Goal: Information Seeking & Learning: Compare options

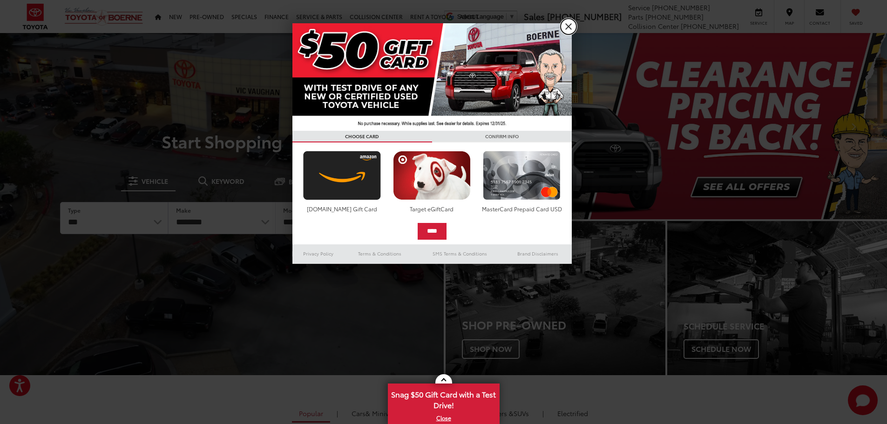
drag, startPoint x: 572, startPoint y: 26, endPoint x: 560, endPoint y: 26, distance: 12.6
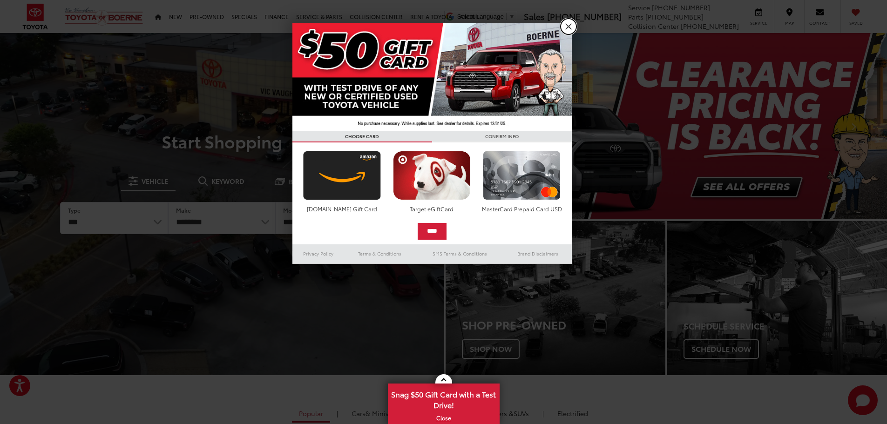
click at [572, 26] on link "X" at bounding box center [568, 27] width 16 height 16
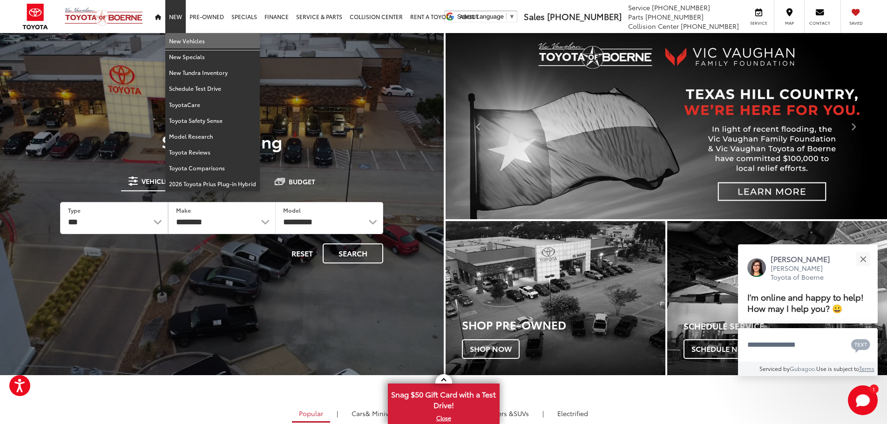
click at [178, 40] on link "New Vehicles" at bounding box center [212, 41] width 94 height 16
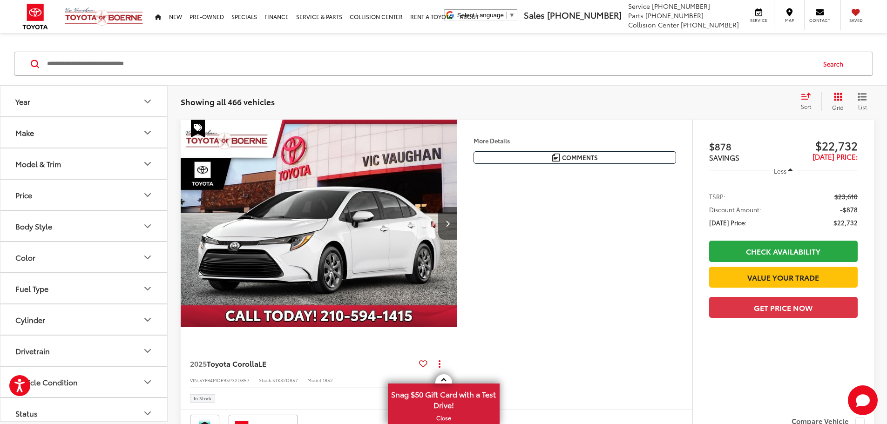
click at [146, 101] on icon "Year" at bounding box center [148, 101] width 6 height 3
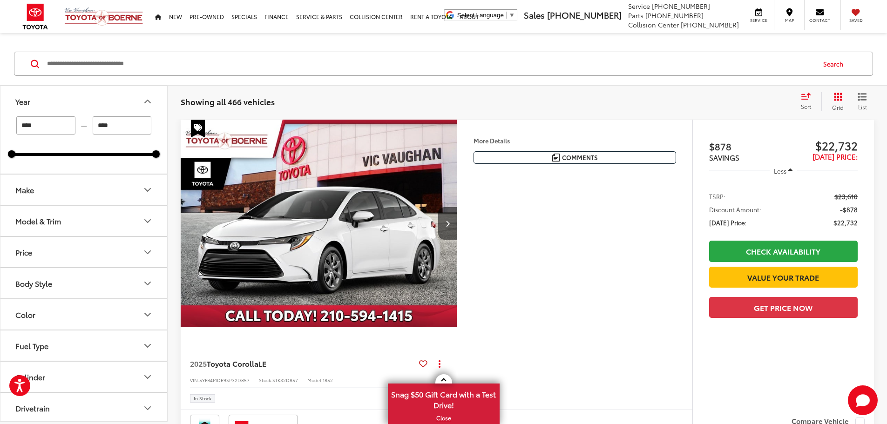
scroll to position [93, 0]
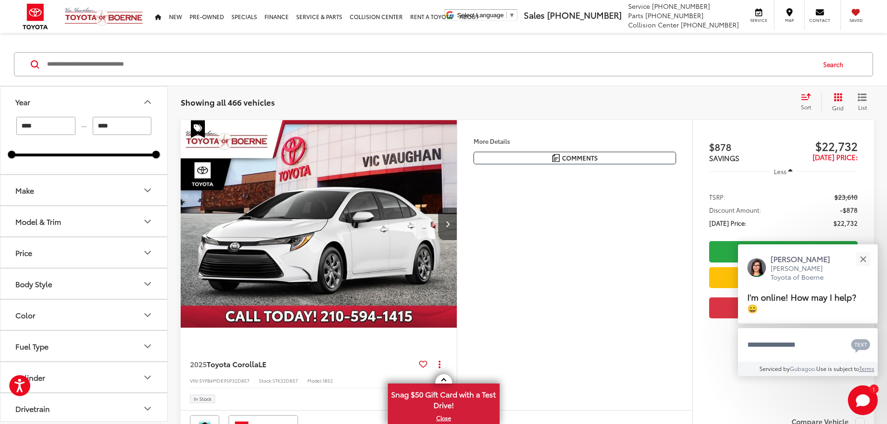
click at [149, 194] on icon "Make" at bounding box center [147, 190] width 11 height 11
click at [148, 222] on icon "Model & Trim" at bounding box center [148, 221] width 6 height 3
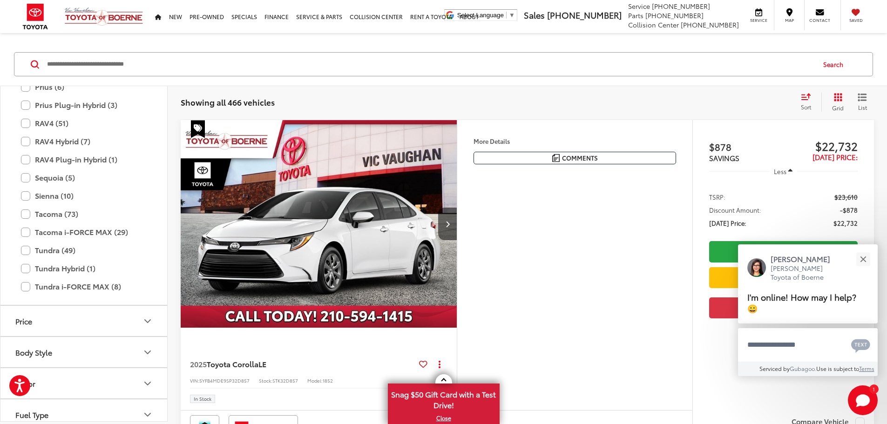
scroll to position [460, 0]
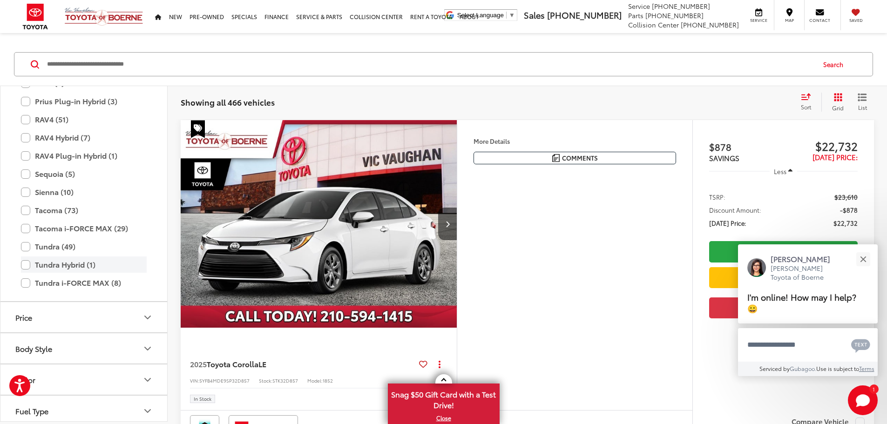
click at [26, 266] on label "Tundra Hybrid (1)" at bounding box center [84, 264] width 126 height 16
type input "****"
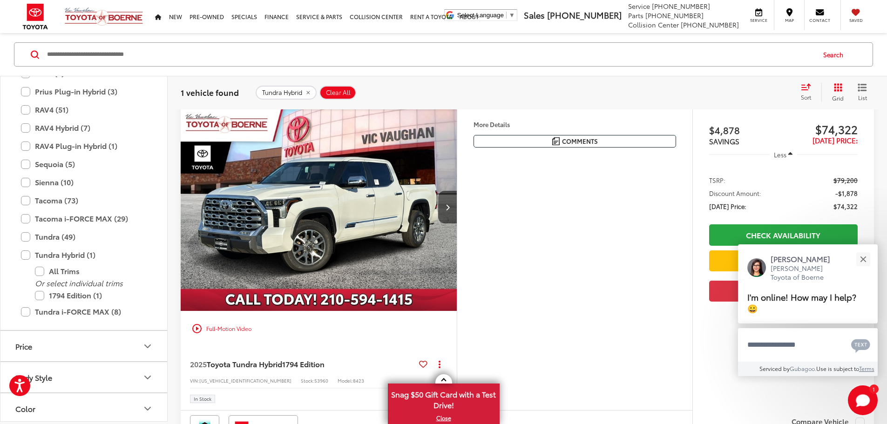
scroll to position [93, 0]
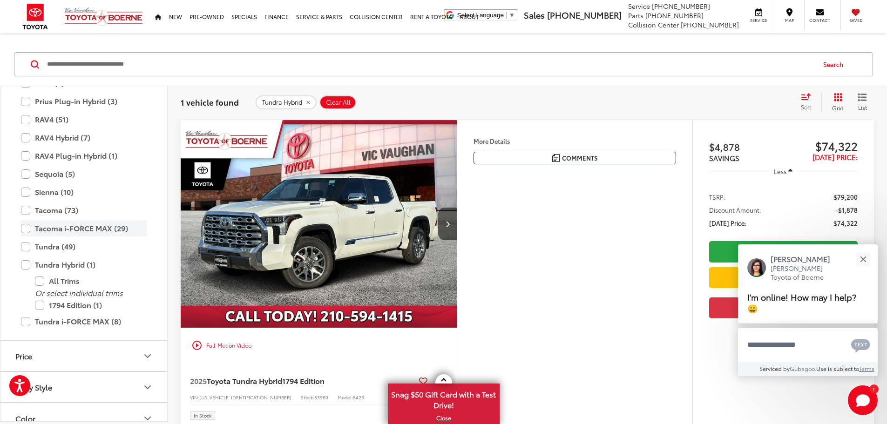
click at [25, 228] on label "Tacoma i-FORCE MAX (29)" at bounding box center [84, 228] width 126 height 16
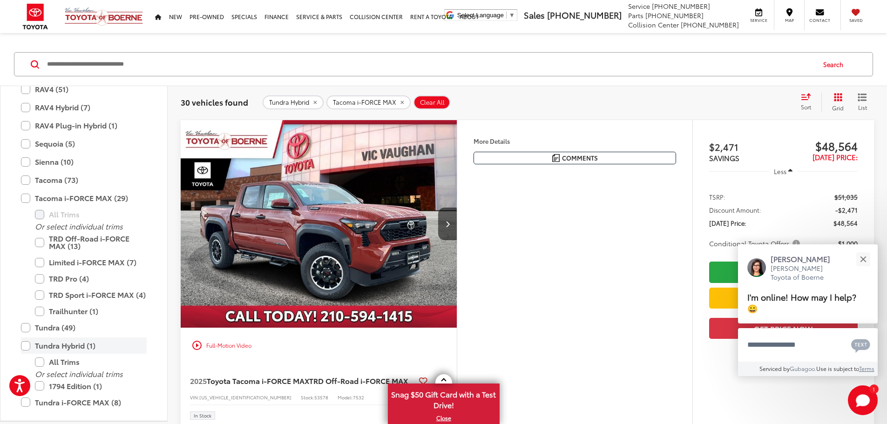
scroll to position [506, 0]
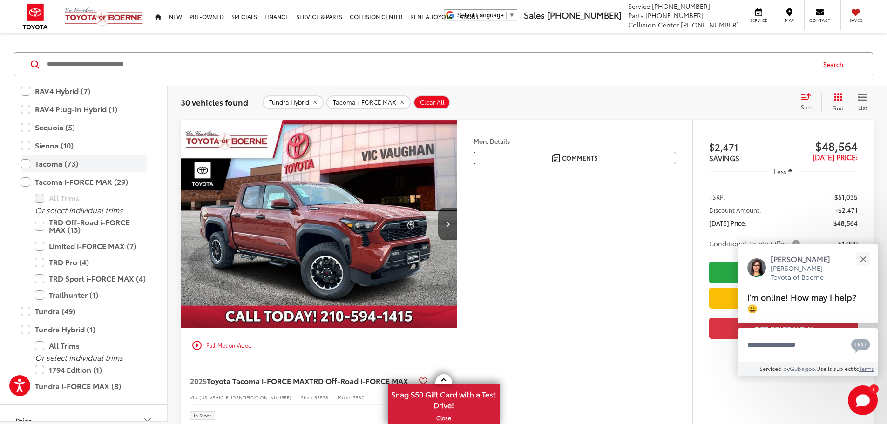
click at [26, 165] on label "Tacoma (73)" at bounding box center [84, 163] width 126 height 16
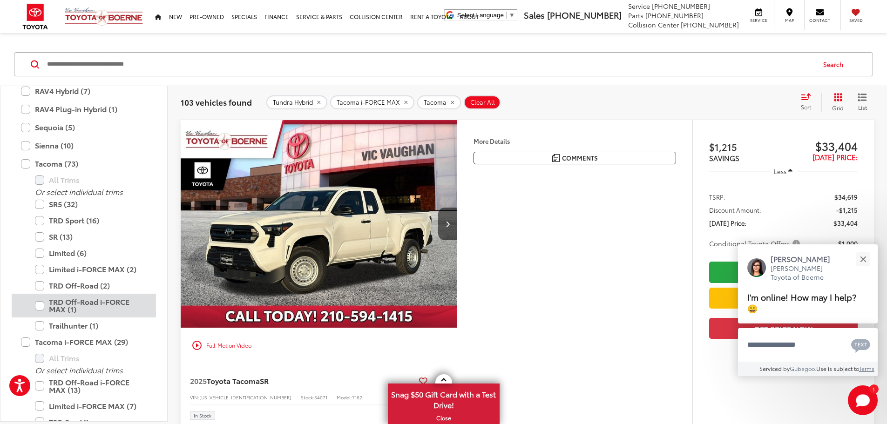
click at [43, 306] on label "TRD Off-Road i-FORCE MAX (1)" at bounding box center [91, 306] width 112 height 24
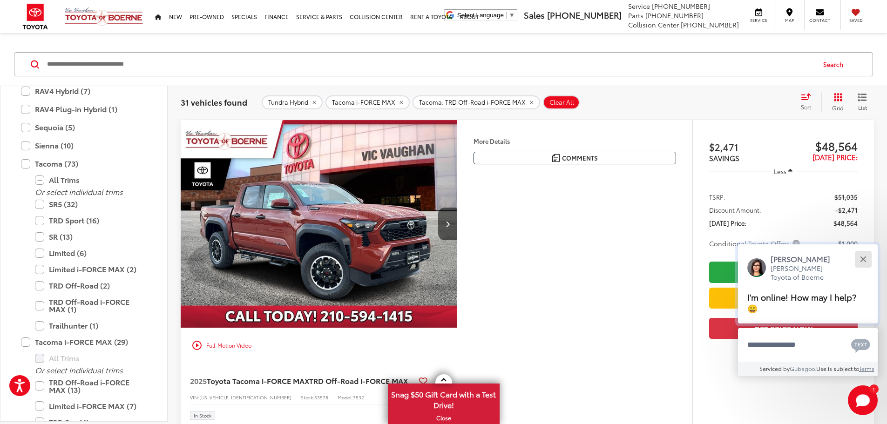
click at [868, 256] on button "Close" at bounding box center [863, 259] width 20 height 20
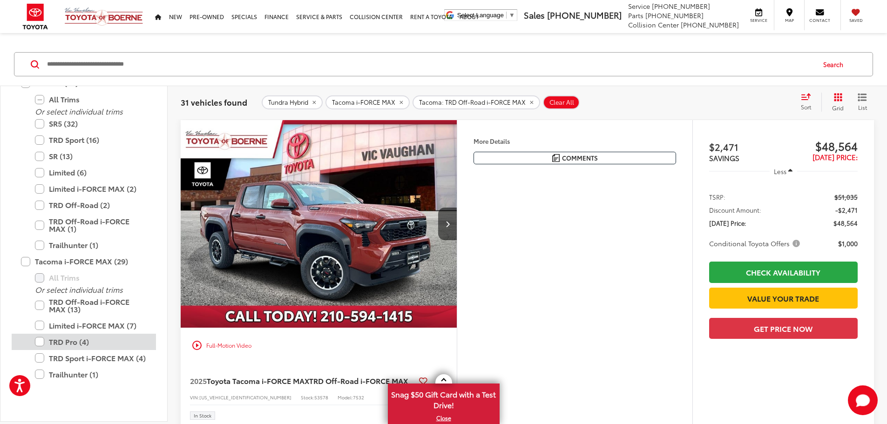
scroll to position [600, 0]
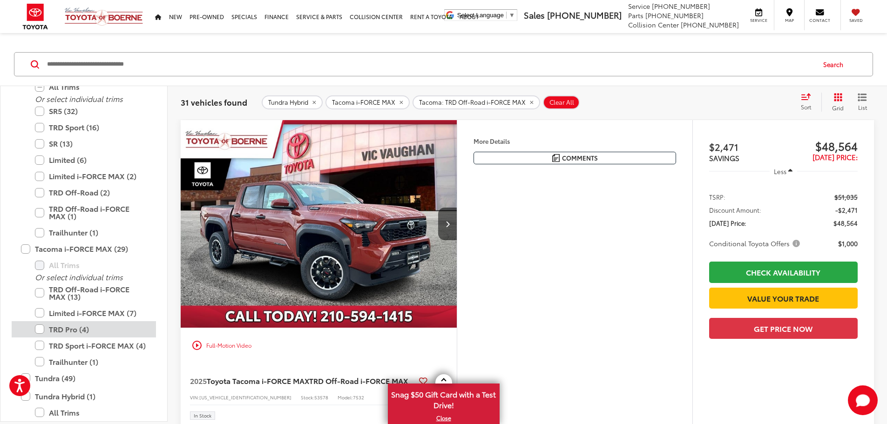
click at [42, 330] on label "TRD Pro (4)" at bounding box center [91, 329] width 112 height 16
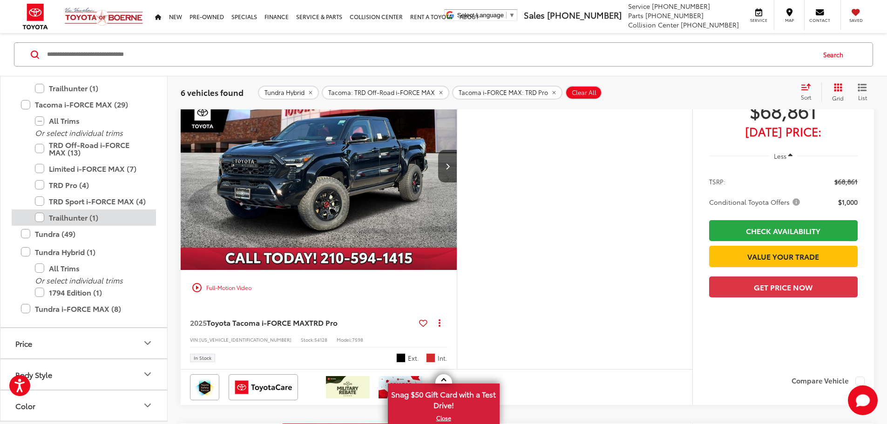
scroll to position [739, 0]
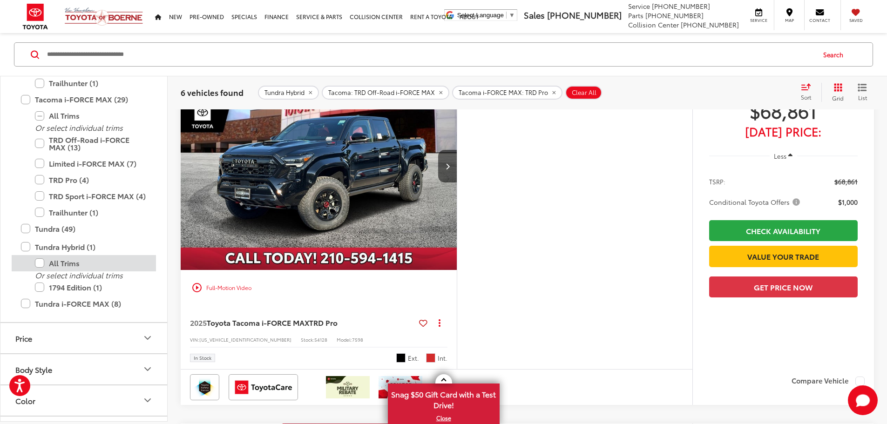
click at [41, 262] on label "All Trims" at bounding box center [91, 263] width 112 height 16
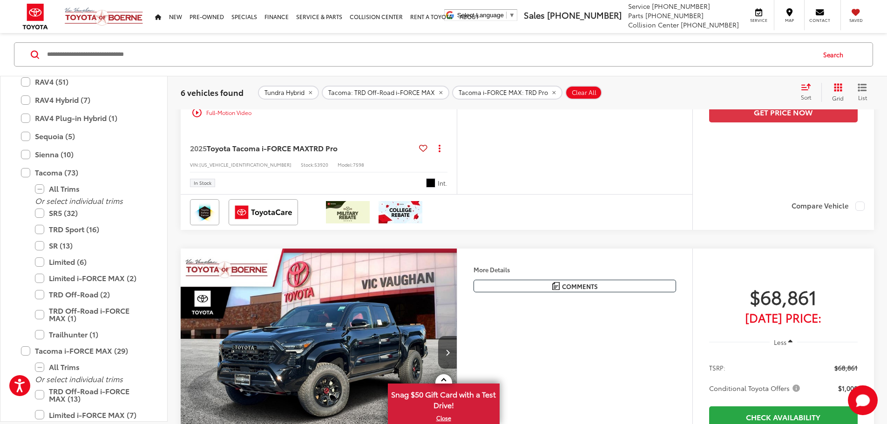
scroll to position [487, 0]
click at [42, 215] on label "SR5 (32)" at bounding box center [91, 213] width 112 height 16
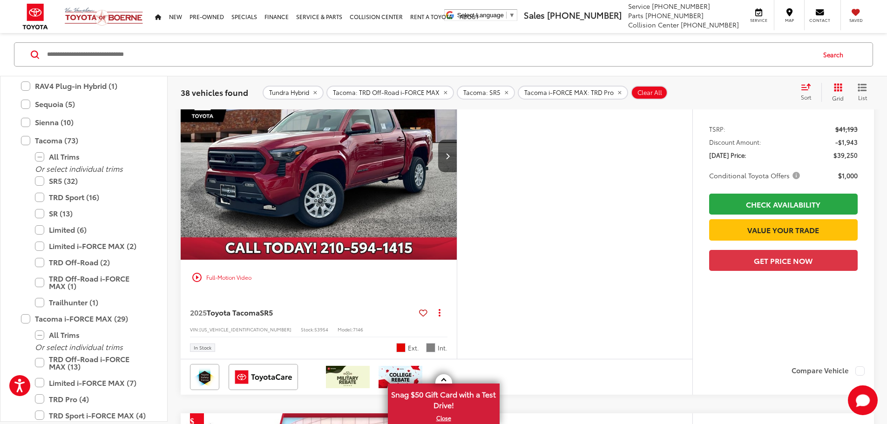
scroll to position [528, 0]
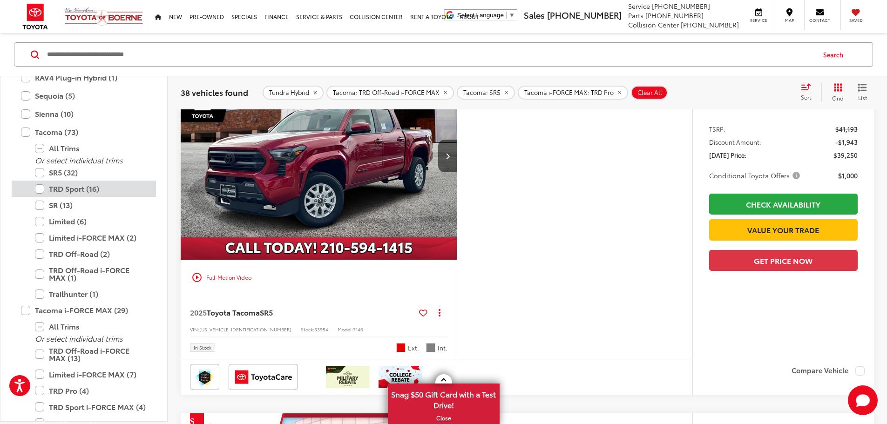
click at [42, 186] on label "TRD Sport (16)" at bounding box center [91, 189] width 112 height 16
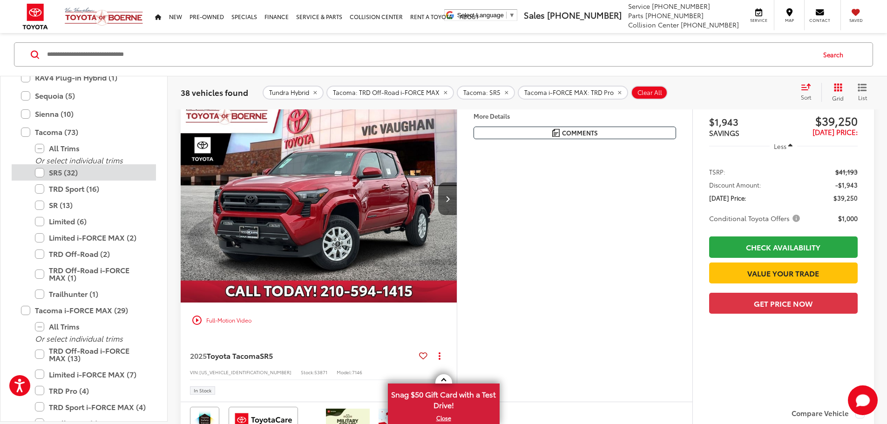
scroll to position [103, 0]
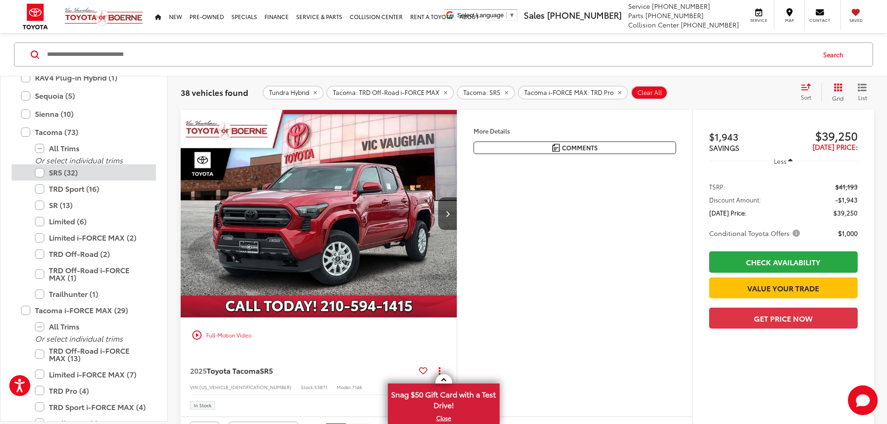
click at [41, 175] on label "SR5 (32)" at bounding box center [91, 172] width 112 height 16
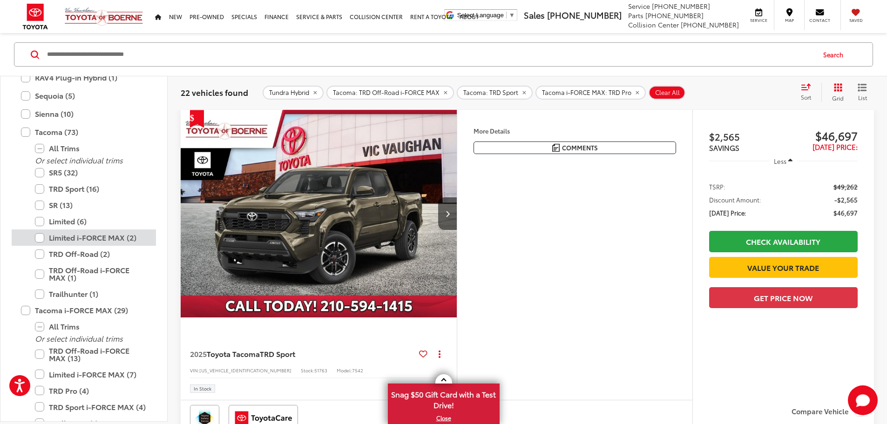
click at [31, 246] on div "Limited i-FORCE MAX (2)" at bounding box center [84, 254] width 144 height 16
click at [41, 240] on label "Limited i-FORCE MAX (2)" at bounding box center [91, 237] width 112 height 16
